Goal: Download file/media

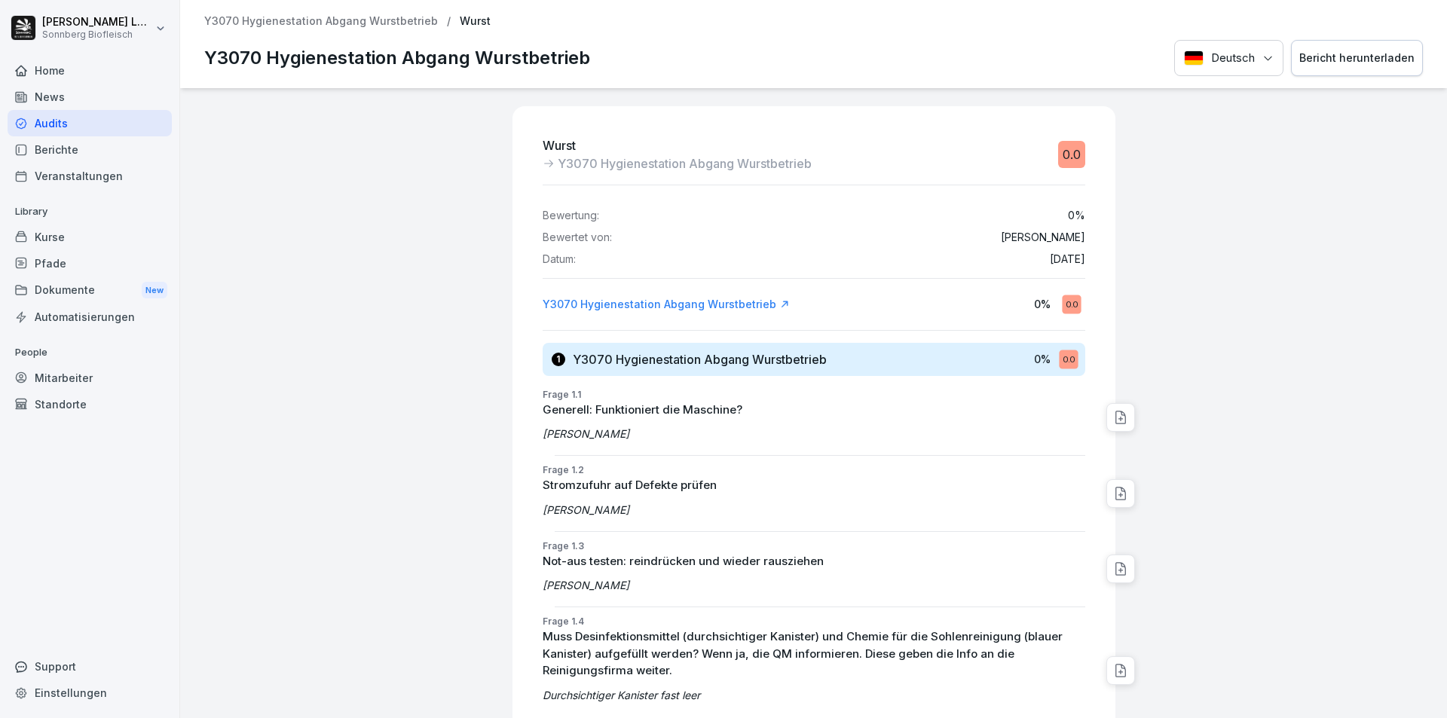
click at [90, 126] on div "Audits" at bounding box center [90, 123] width 164 height 26
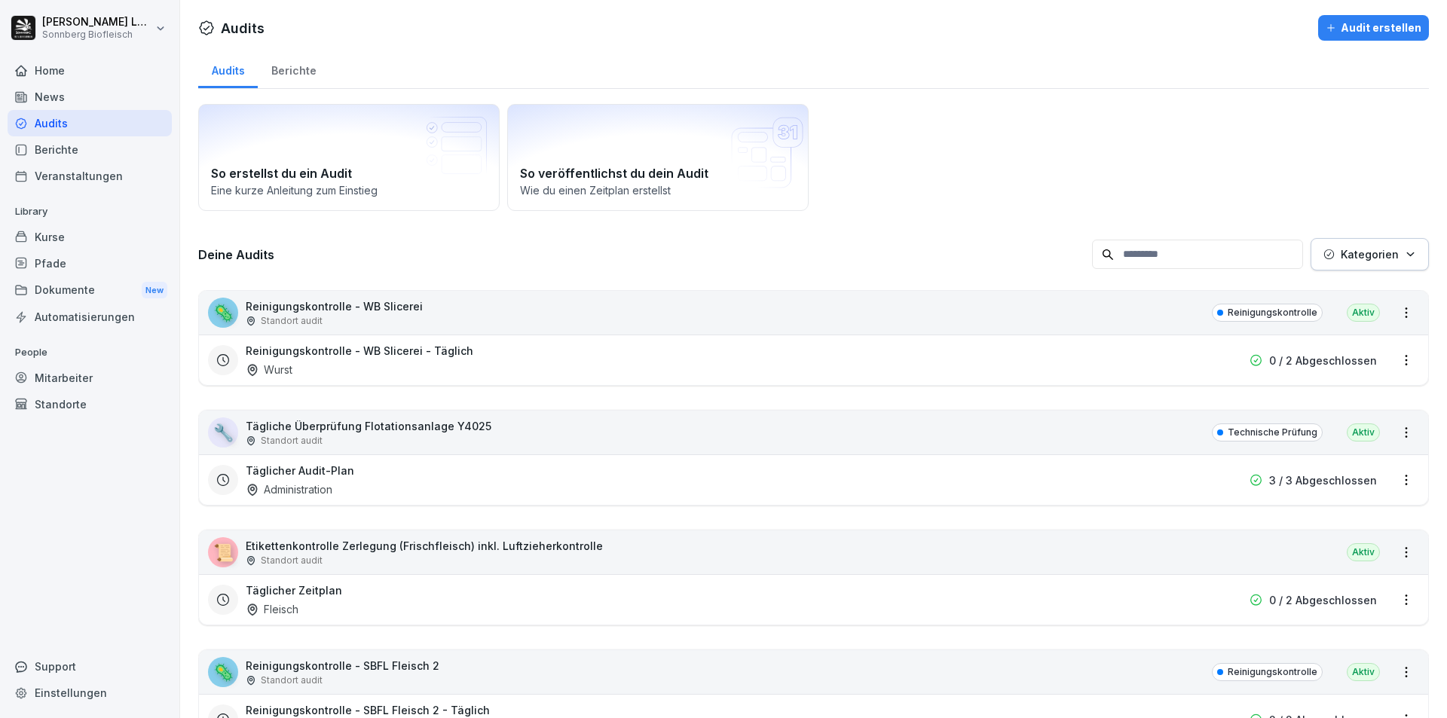
click at [1192, 251] on input at bounding box center [1197, 254] width 211 height 29
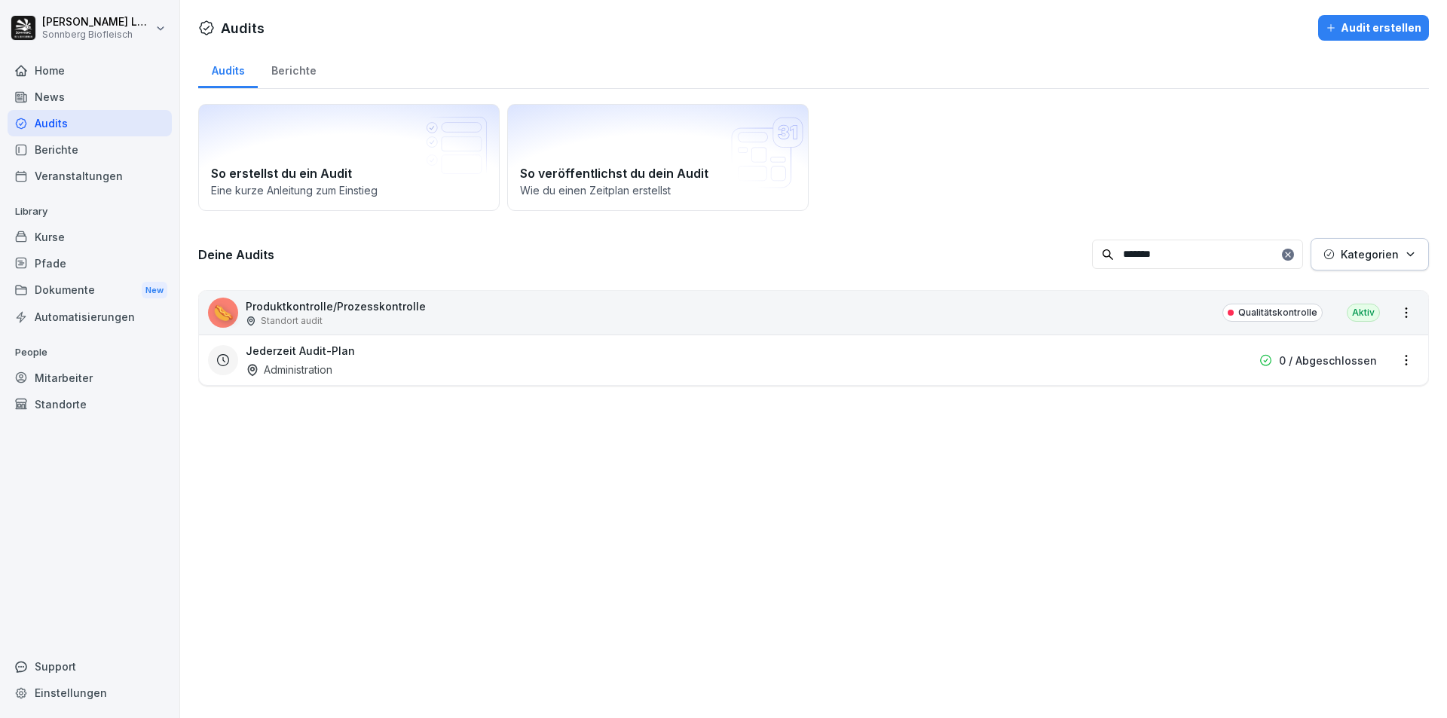
type input "*******"
click at [872, 323] on div "🌭 Produktkontrolle/Prozesskontrolle Standort audit Qualitätskontrolle Aktiv" at bounding box center [813, 313] width 1229 height 44
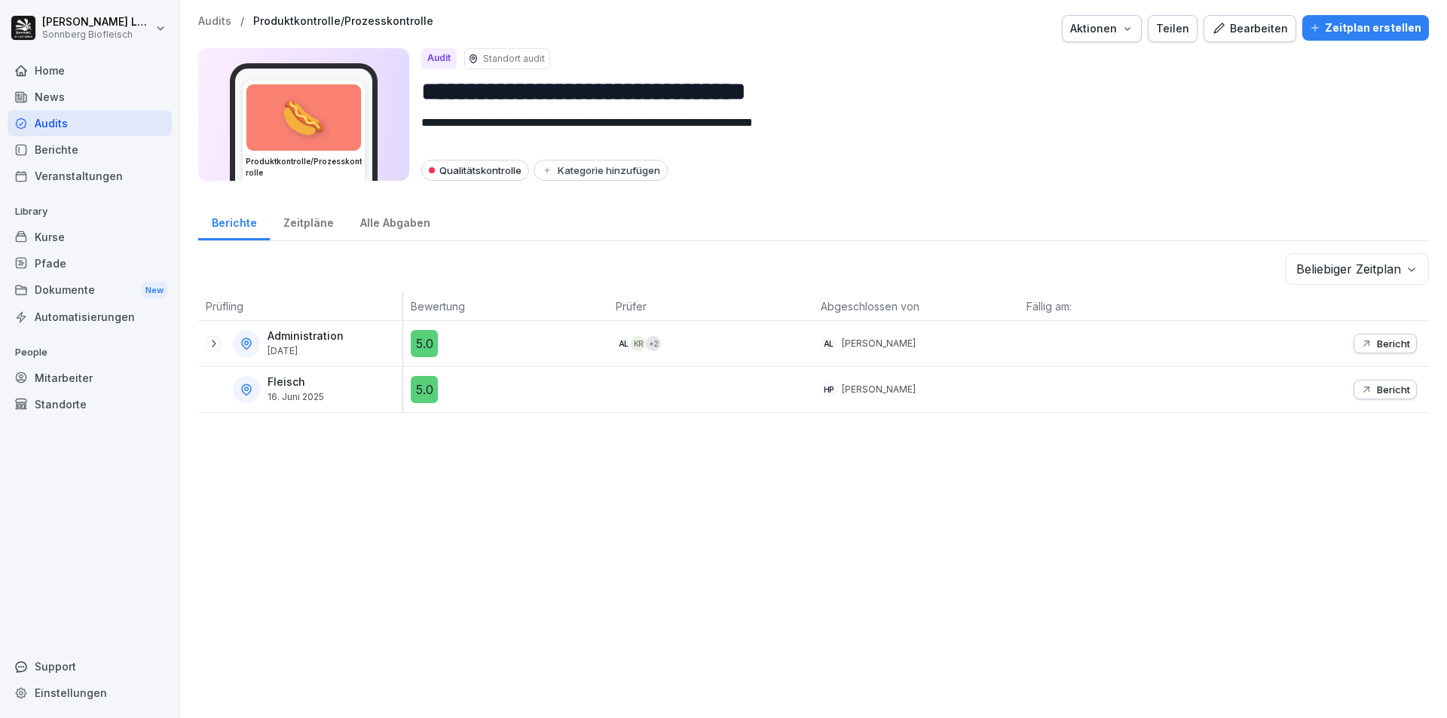
click at [219, 342] on icon at bounding box center [213, 344] width 12 height 12
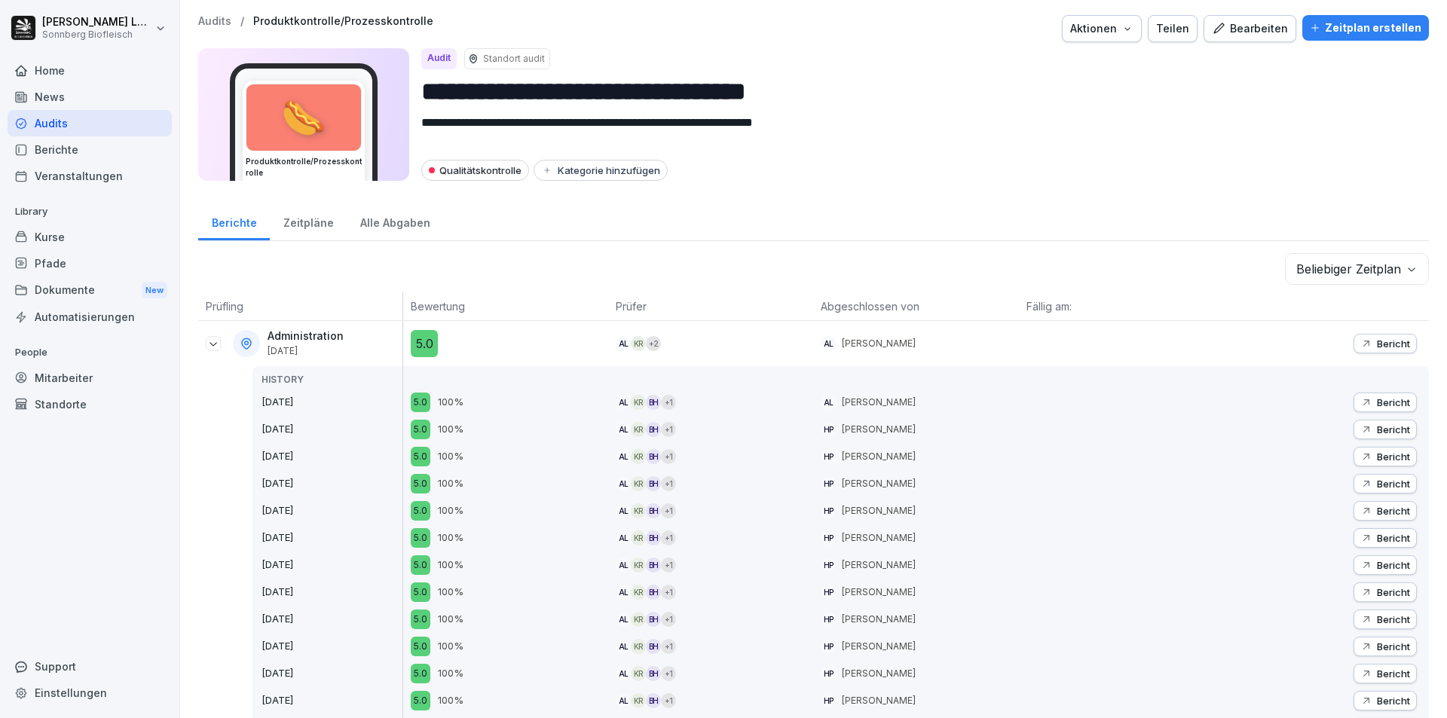
click at [1382, 347] on p "Bericht" at bounding box center [1393, 344] width 33 height 12
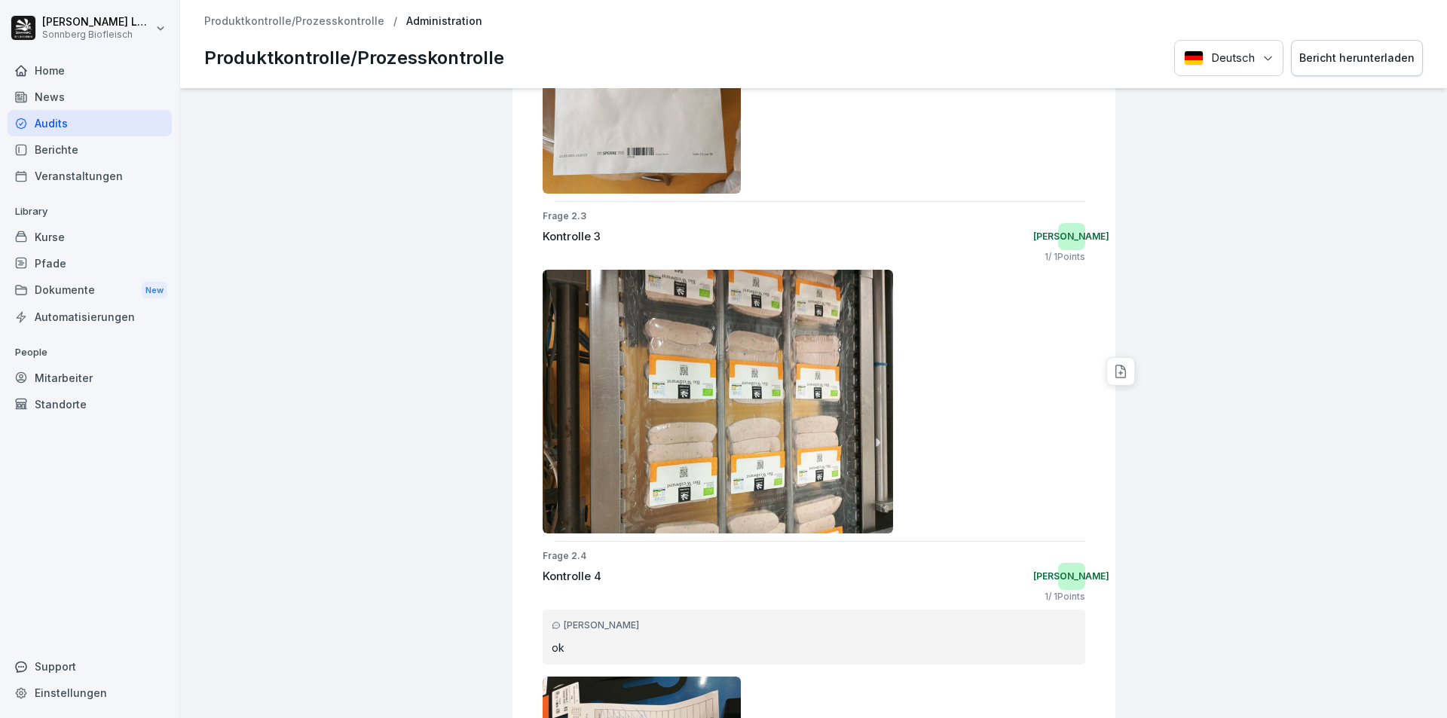
scroll to position [1612, 0]
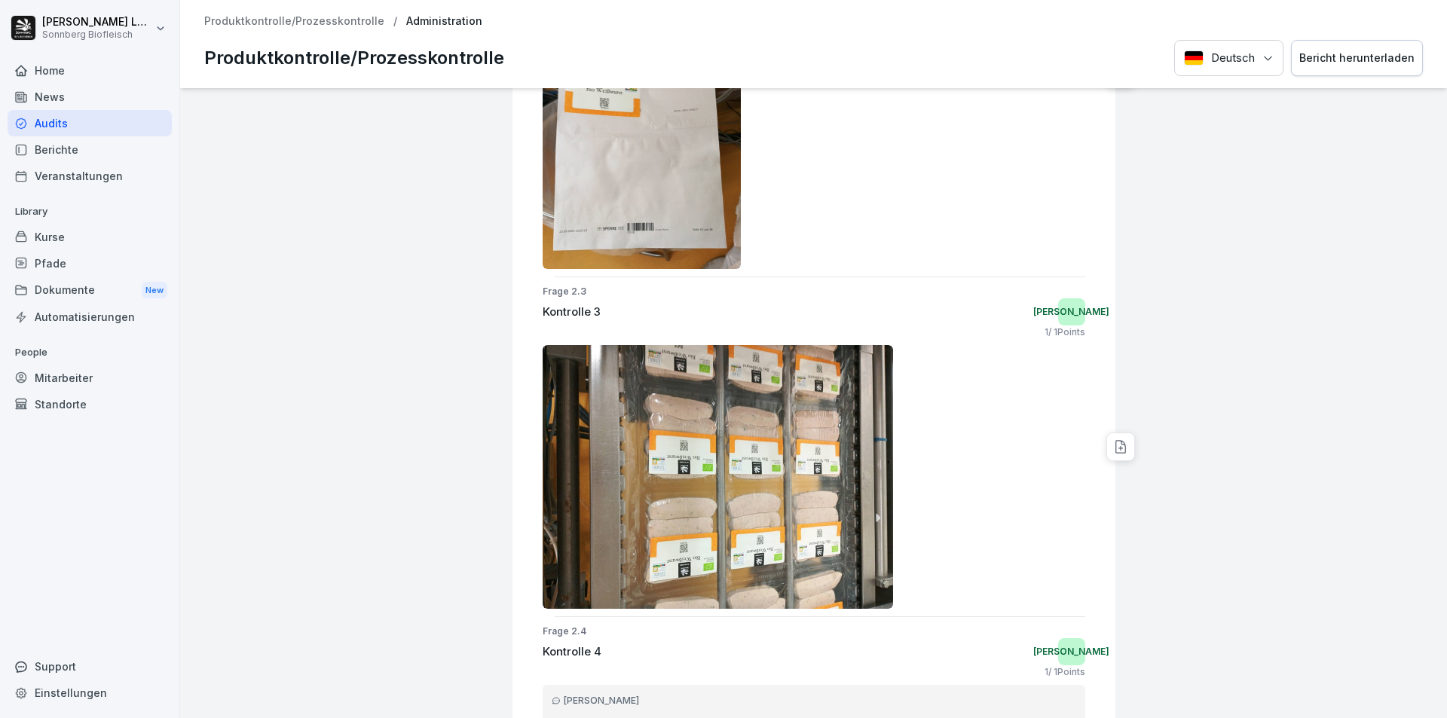
click at [1334, 66] on div "Bericht herunterladen" at bounding box center [1356, 58] width 115 height 17
drag, startPoint x: 1296, startPoint y: 2, endPoint x: 1413, endPoint y: 15, distance: 118.4
click at [1413, 15] on div "Produktkontrolle/Prozesskontrolle / Administration Produktkontrolle/Prozesskont…" at bounding box center [813, 44] width 1267 height 88
